Goal: Entertainment & Leisure: Consume media (video, audio)

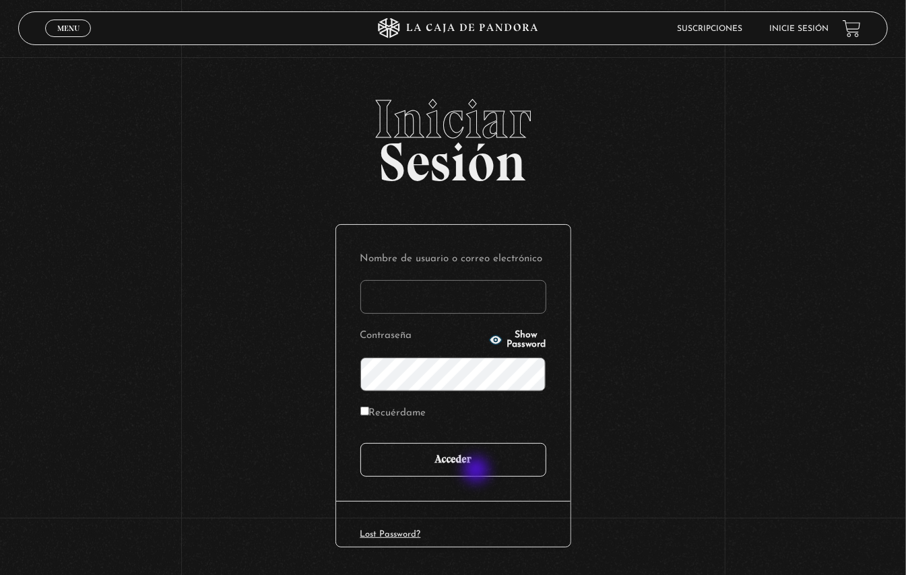
type input "[EMAIL_ADDRESS][DOMAIN_NAME]"
click at [477, 469] on input "Acceder" at bounding box center [453, 460] width 186 height 34
